Goal: Navigation & Orientation: Find specific page/section

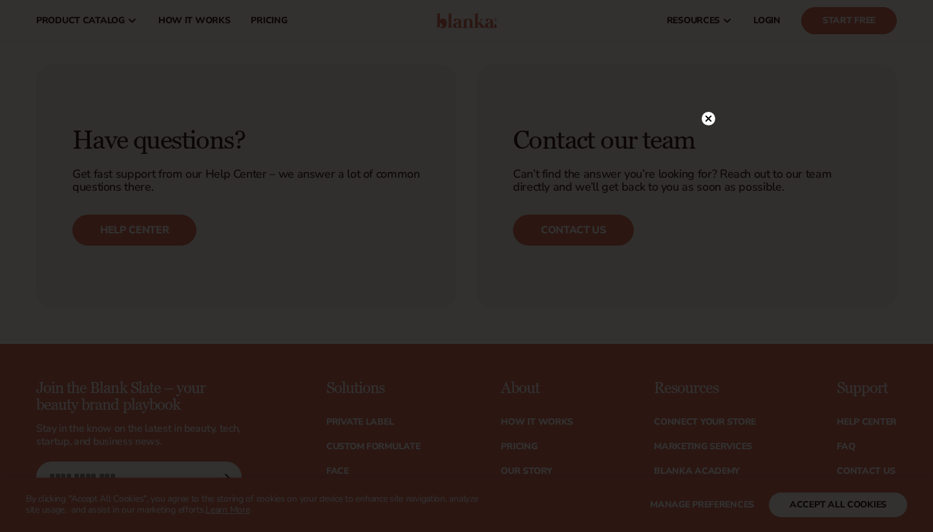
scroll to position [581, 0]
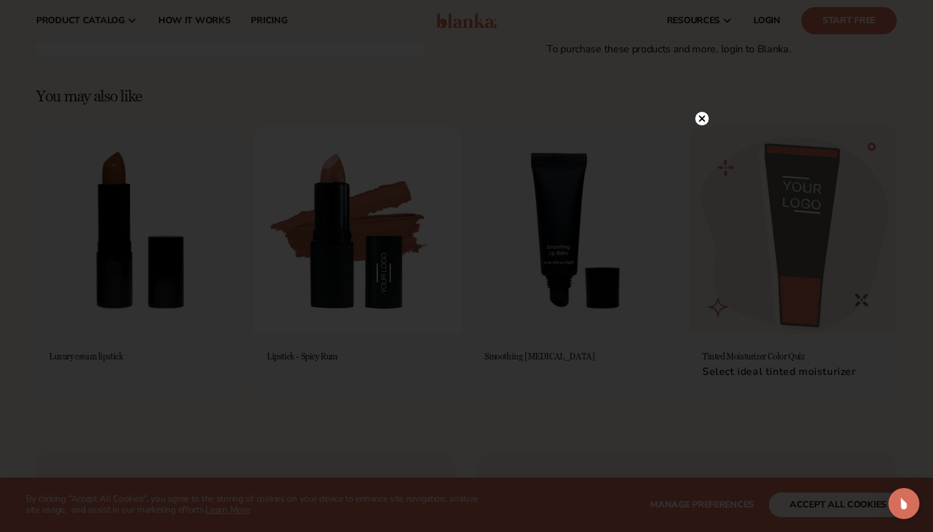
click at [704, 117] on icon at bounding box center [702, 119] width 6 height 6
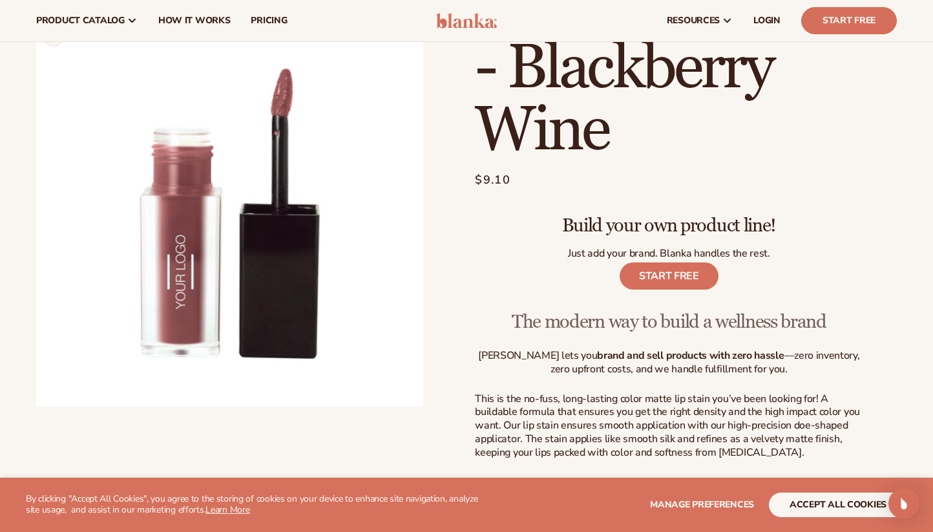
scroll to position [0, 0]
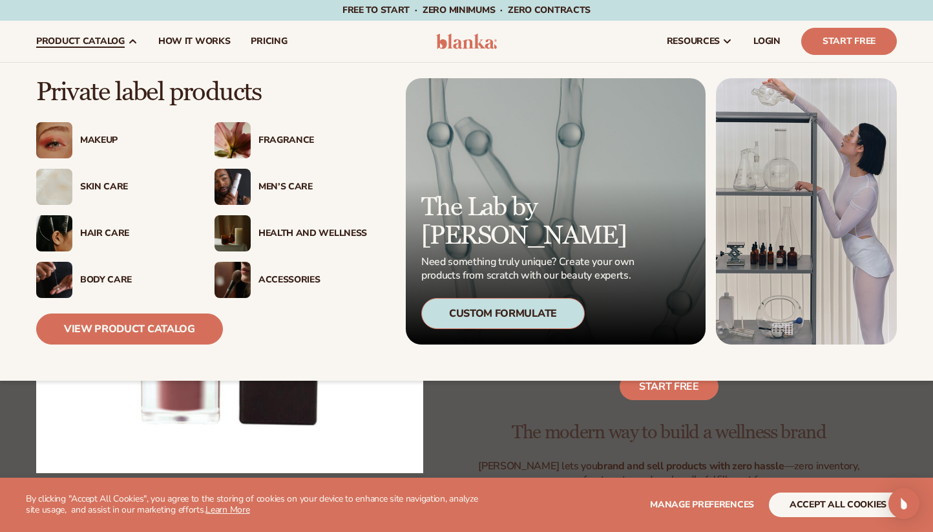
click at [90, 130] on div "Makeup" at bounding box center [112, 140] width 152 height 36
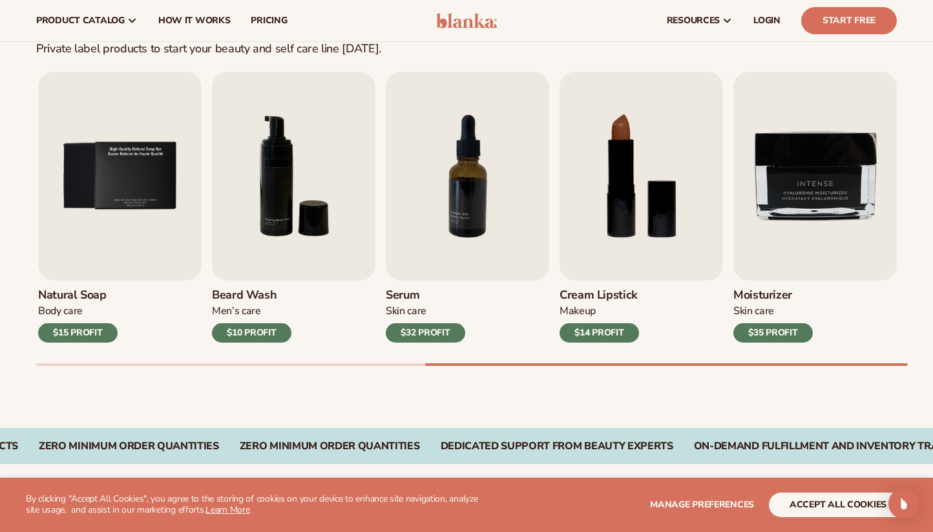
scroll to position [388, 0]
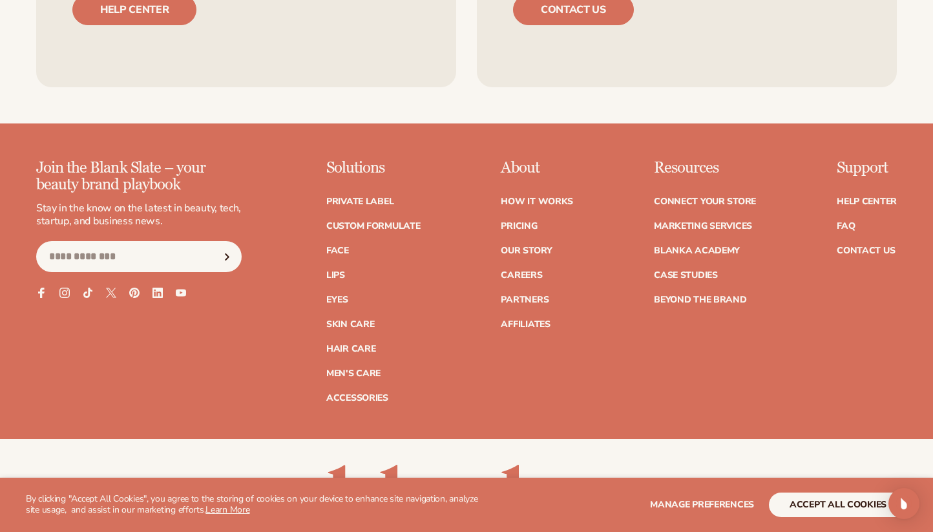
scroll to position [1316, 0]
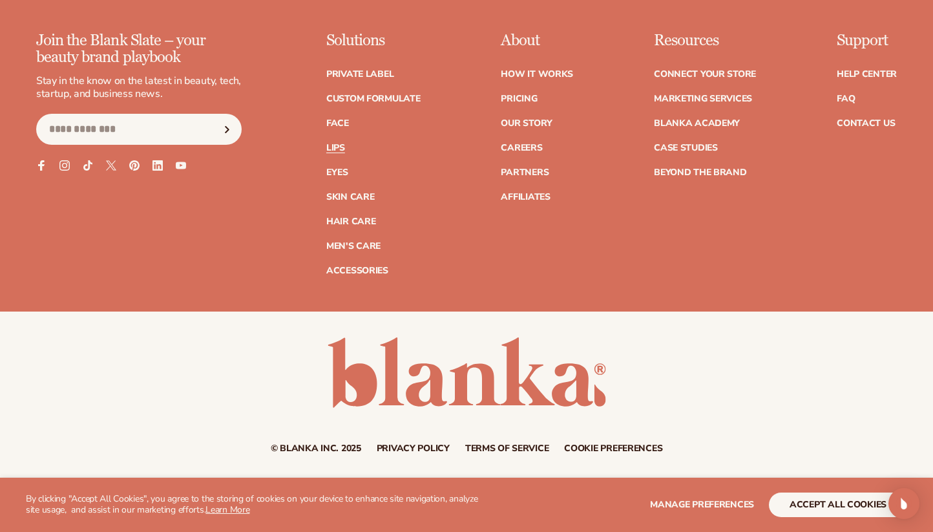
click at [338, 145] on link "Lips" at bounding box center [335, 147] width 19 height 9
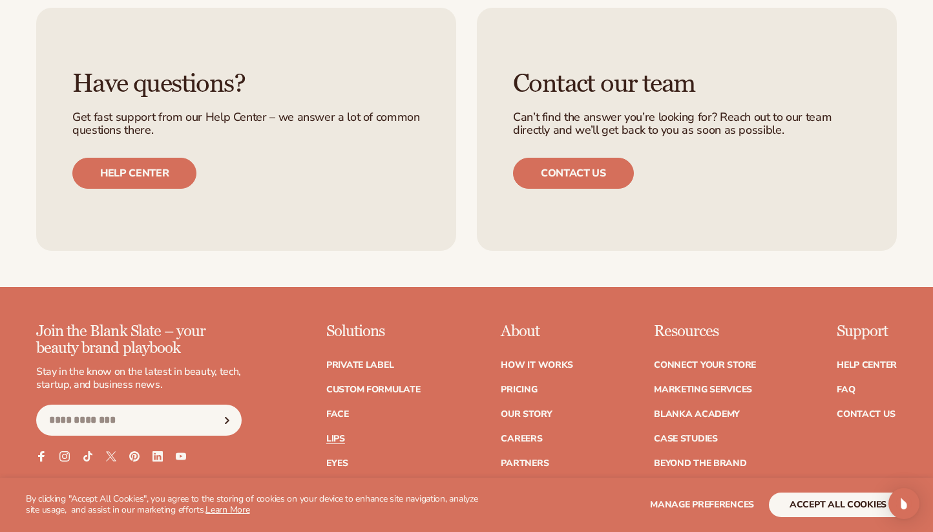
scroll to position [2390, 0]
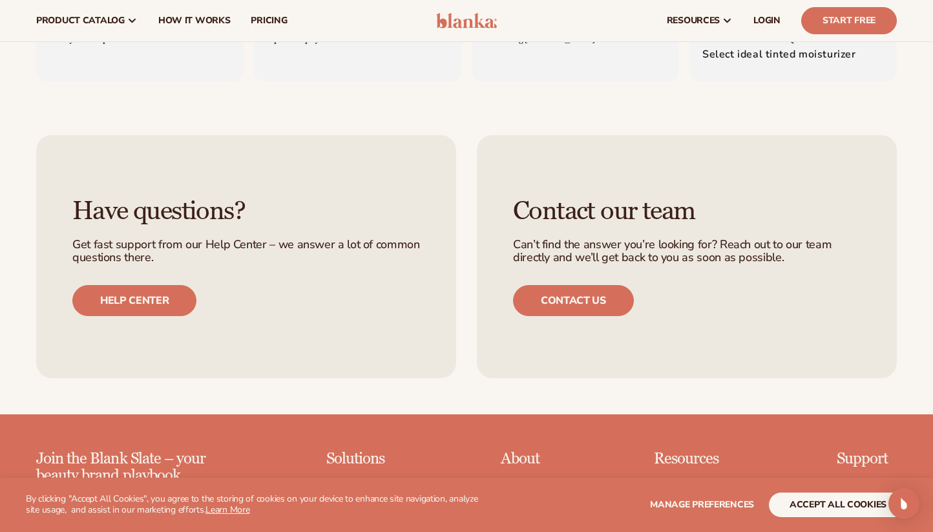
scroll to position [670, 0]
